Goal: Task Accomplishment & Management: Manage account settings

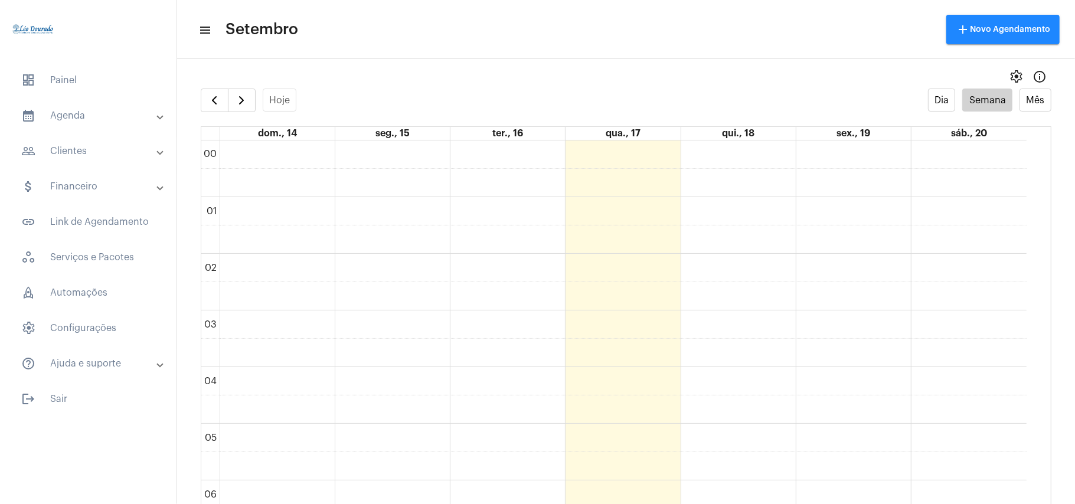
scroll to position [341, 0]
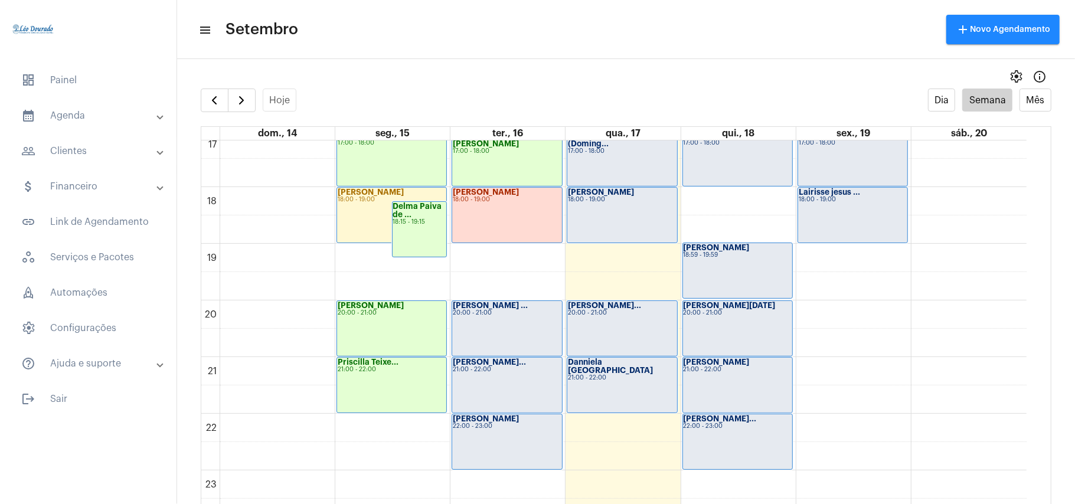
scroll to position [737, 0]
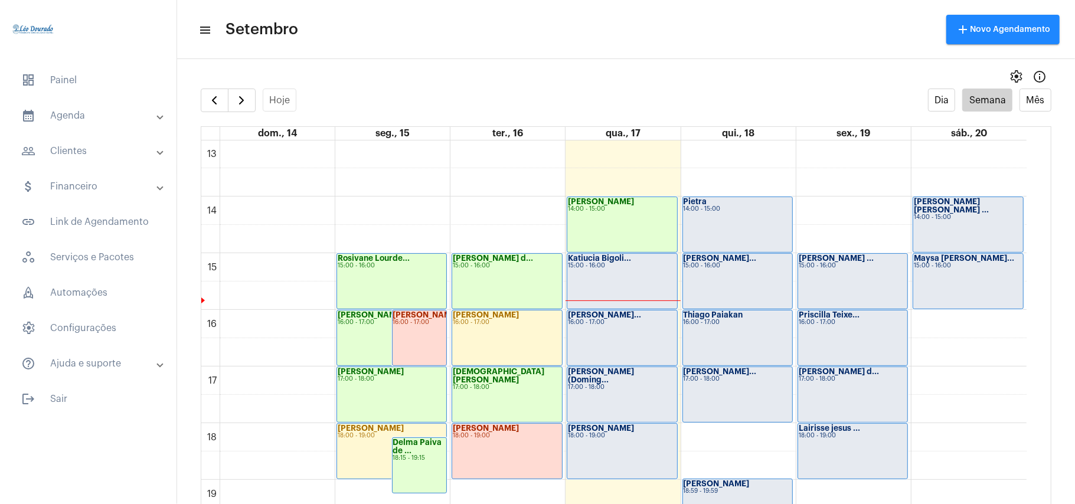
click at [591, 270] on div "Katiucia Bigoli... 15:00 - 16:00" at bounding box center [621, 281] width 109 height 55
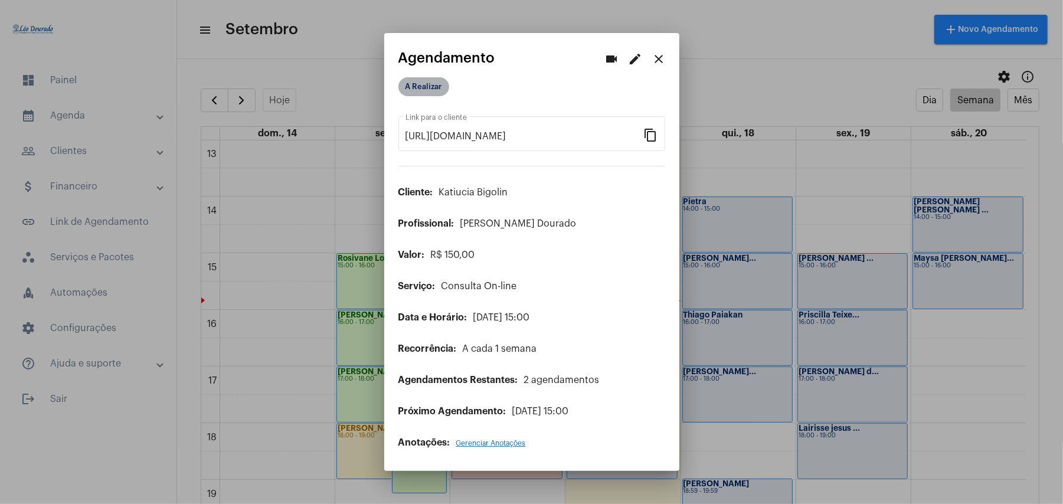
click at [426, 83] on mat-chip "A Realizar" at bounding box center [423, 86] width 51 height 19
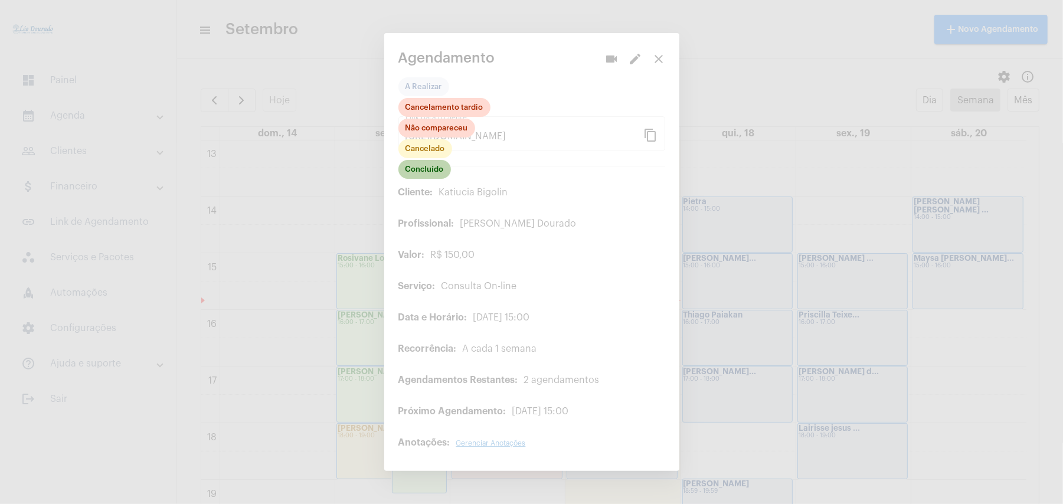
click at [431, 166] on mat-chip "Concluído" at bounding box center [424, 169] width 53 height 19
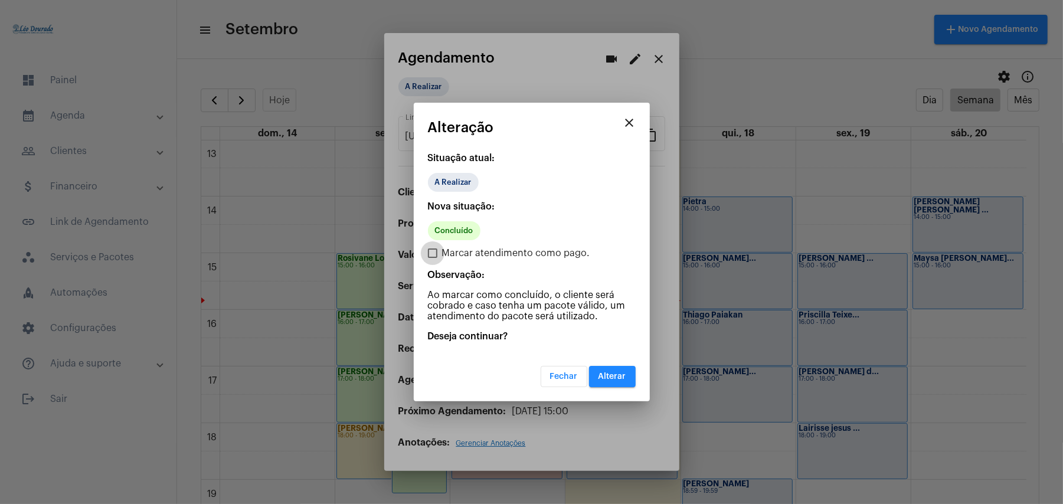
click at [459, 251] on span "Marcar atendimento como pago." at bounding box center [516, 253] width 148 height 14
click at [433, 258] on input "Marcar atendimento como pago." at bounding box center [432, 258] width 1 height 1
checkbox input "true"
click at [617, 373] on span "Alterar" at bounding box center [613, 376] width 28 height 8
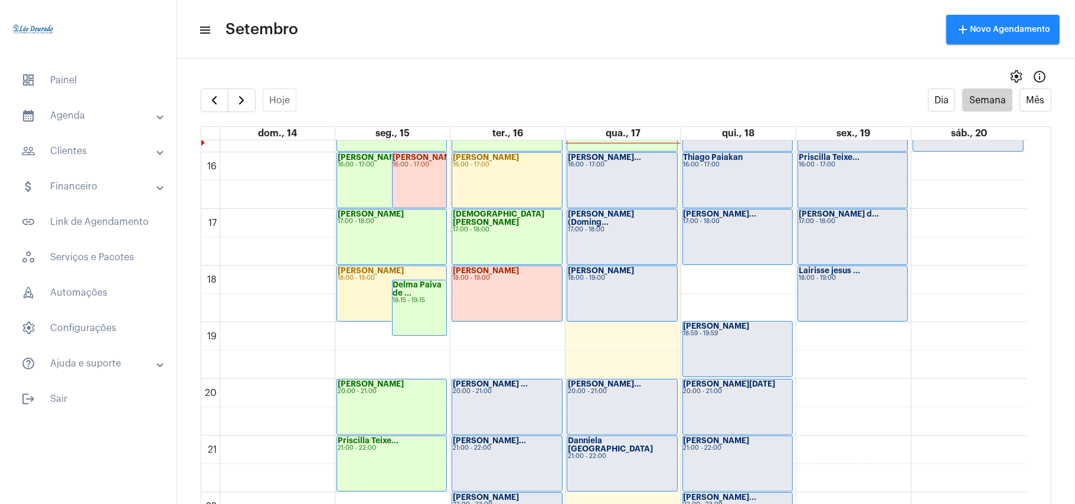
scroll to position [973, 0]
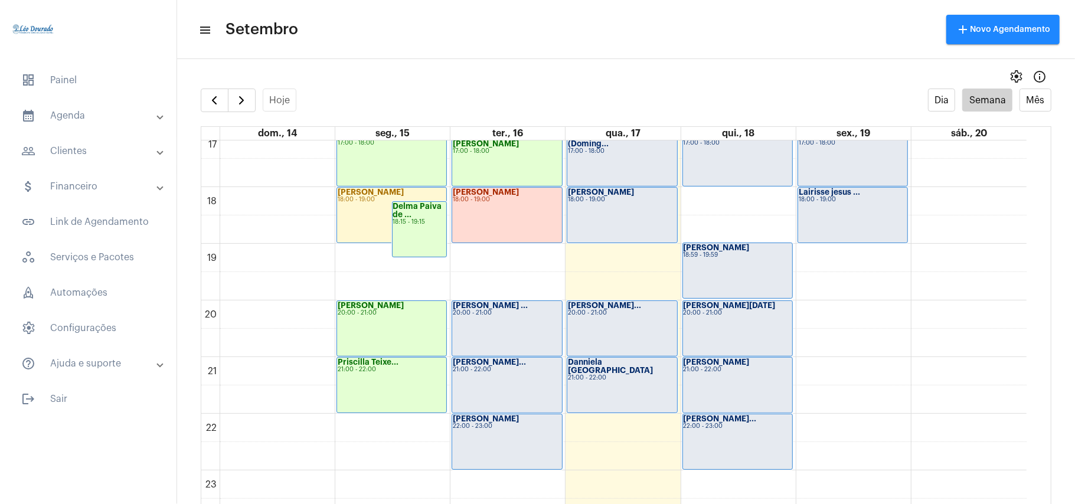
click at [485, 381] on div "[PERSON_NAME]... 21:00 - 22:00" at bounding box center [506, 385] width 109 height 55
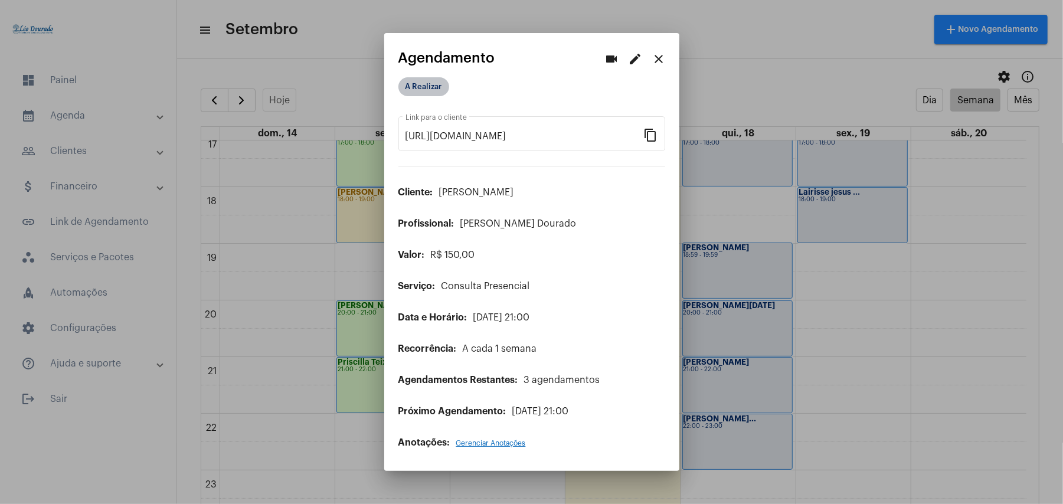
click at [421, 86] on mat-chip "A Realizar" at bounding box center [423, 86] width 51 height 19
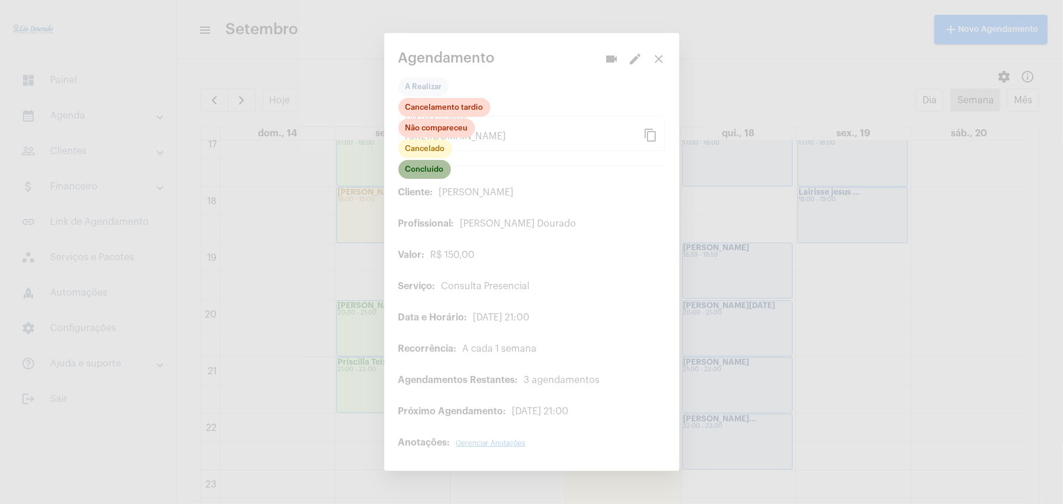
click at [421, 166] on mat-chip "Concluído" at bounding box center [424, 169] width 53 height 19
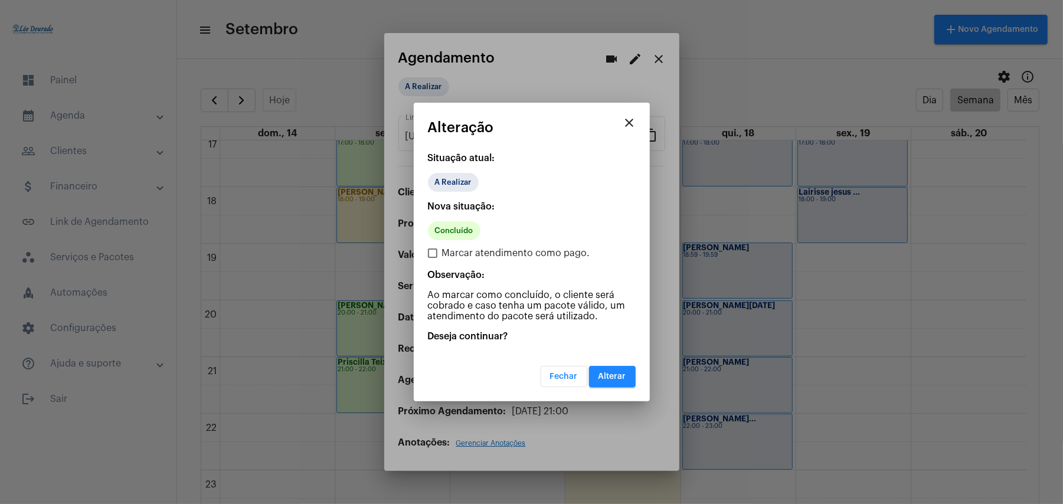
click at [494, 254] on span "Marcar atendimento como pago." at bounding box center [516, 253] width 148 height 14
click at [433, 258] on input "Marcar atendimento como pago." at bounding box center [432, 258] width 1 height 1
checkbox input "true"
click at [612, 372] on span "Alterar" at bounding box center [613, 376] width 28 height 8
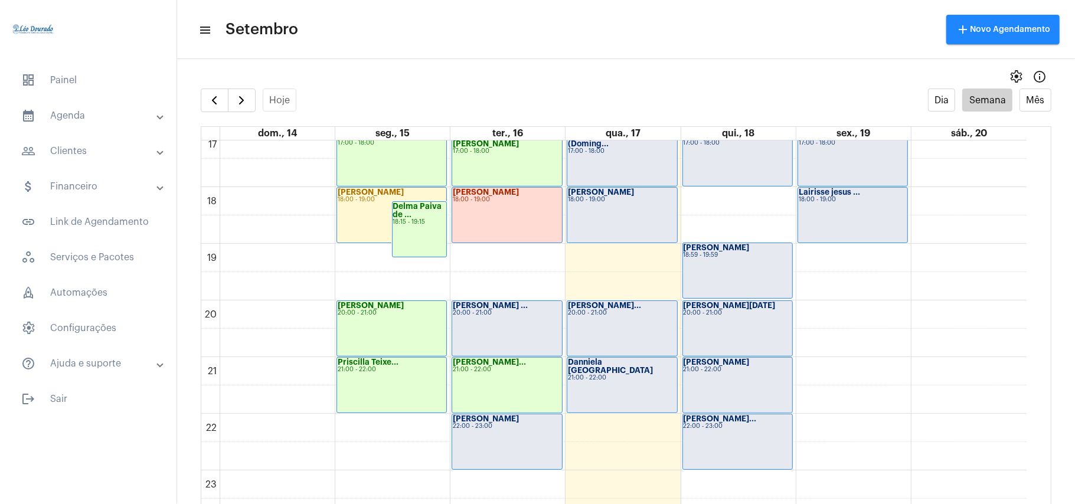
click at [489, 450] on div "[PERSON_NAME] 22:00 - 23:00" at bounding box center [506, 441] width 109 height 55
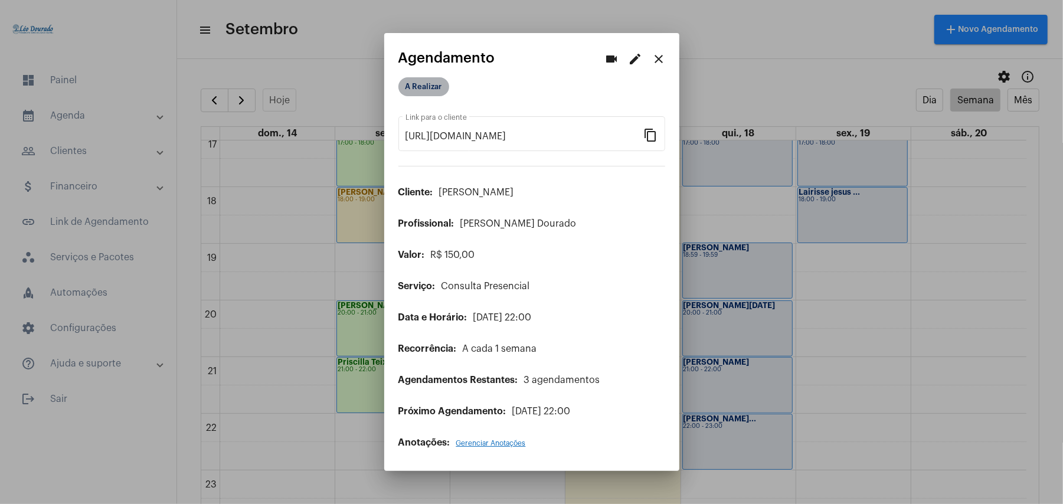
click at [421, 87] on mat-chip "A Realizar" at bounding box center [423, 86] width 51 height 19
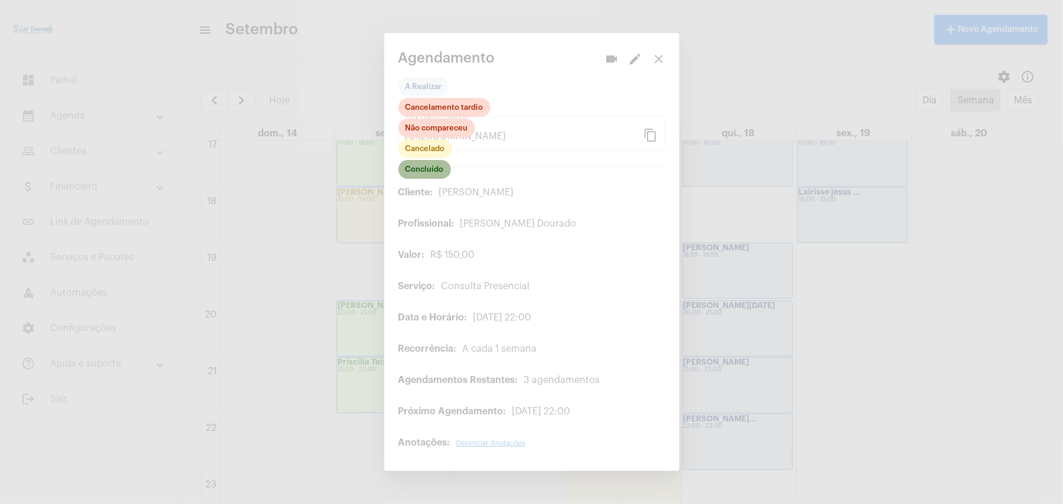
click at [426, 168] on mat-chip "Concluído" at bounding box center [424, 169] width 53 height 19
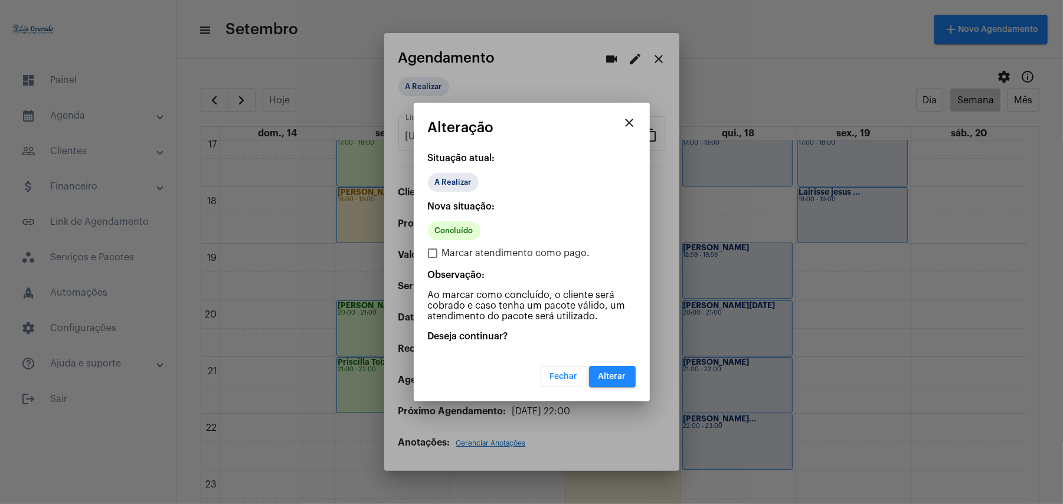
drag, startPoint x: 463, startPoint y: 251, endPoint x: 472, endPoint y: 253, distance: 9.0
click at [464, 251] on span "Marcar atendimento como pago." at bounding box center [516, 253] width 148 height 14
click at [433, 258] on input "Marcar atendimento como pago." at bounding box center [432, 258] width 1 height 1
checkbox input "true"
click at [614, 374] on span "Alterar" at bounding box center [613, 376] width 28 height 8
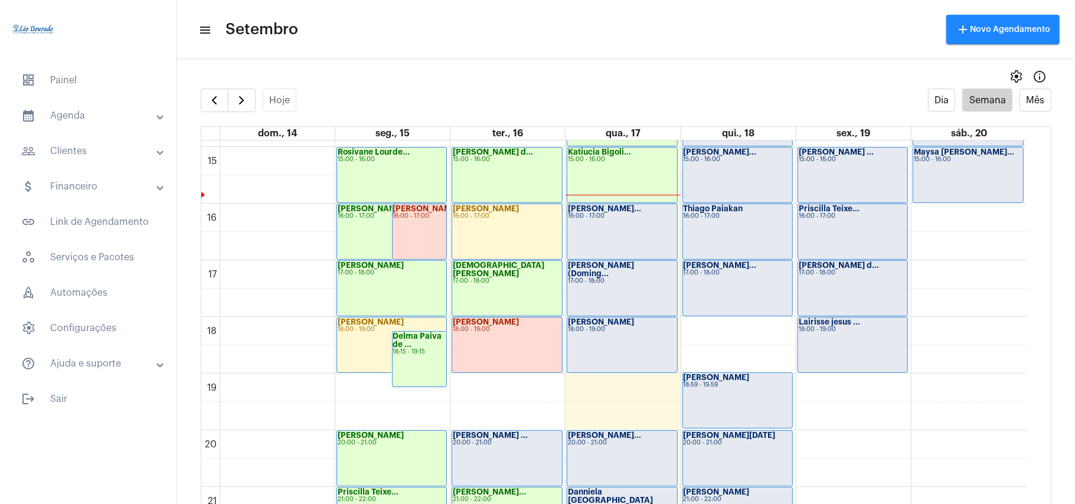
scroll to position [816, 0]
